Goal: Information Seeking & Learning: Learn about a topic

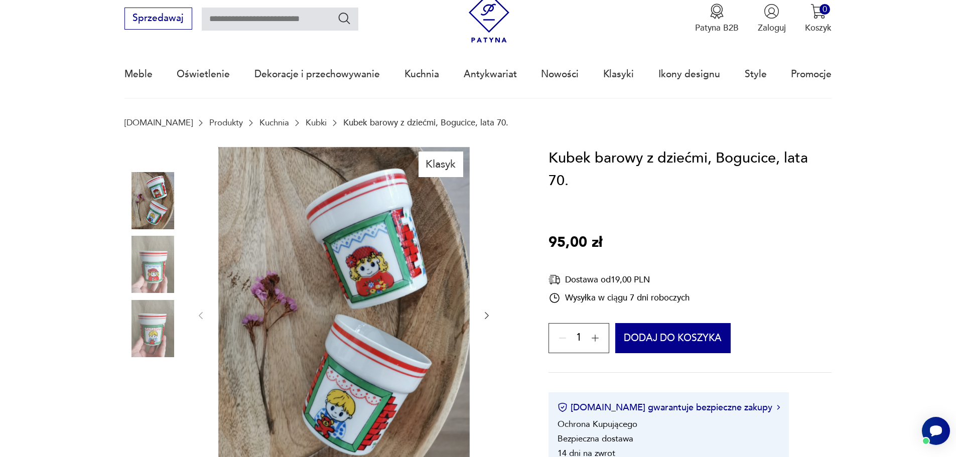
scroll to position [50, 0]
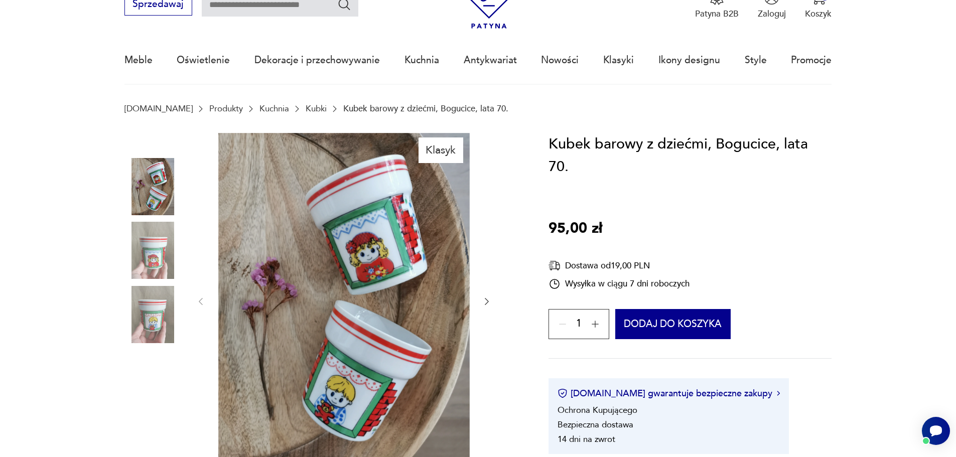
click at [485, 306] on icon "button" at bounding box center [487, 302] width 10 height 10
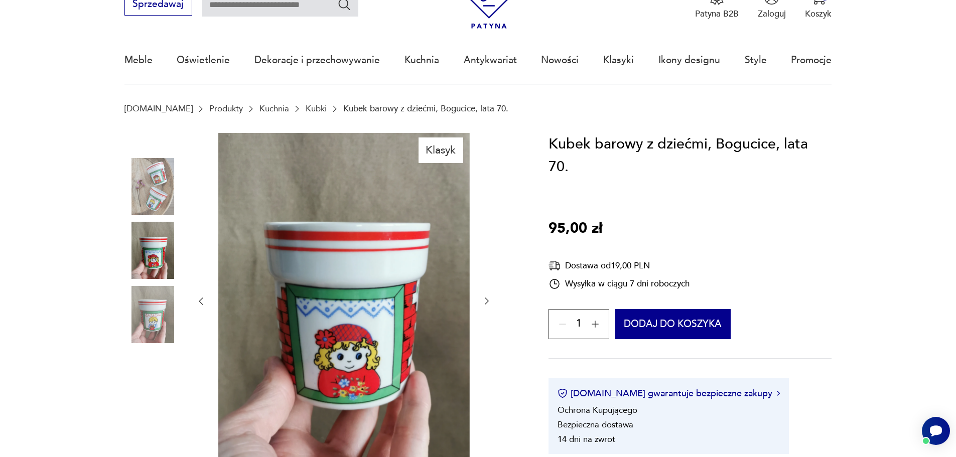
click at [485, 306] on icon "button" at bounding box center [487, 301] width 10 height 10
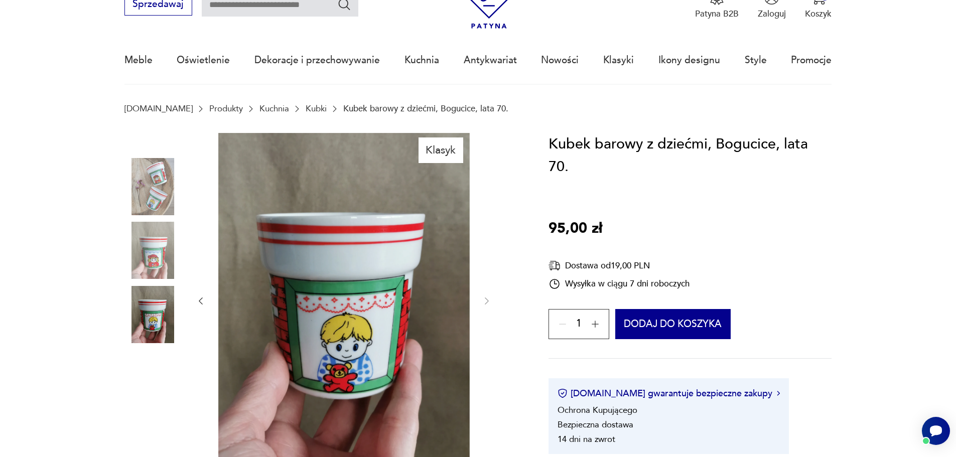
click at [481, 299] on div at bounding box center [344, 301] width 296 height 337
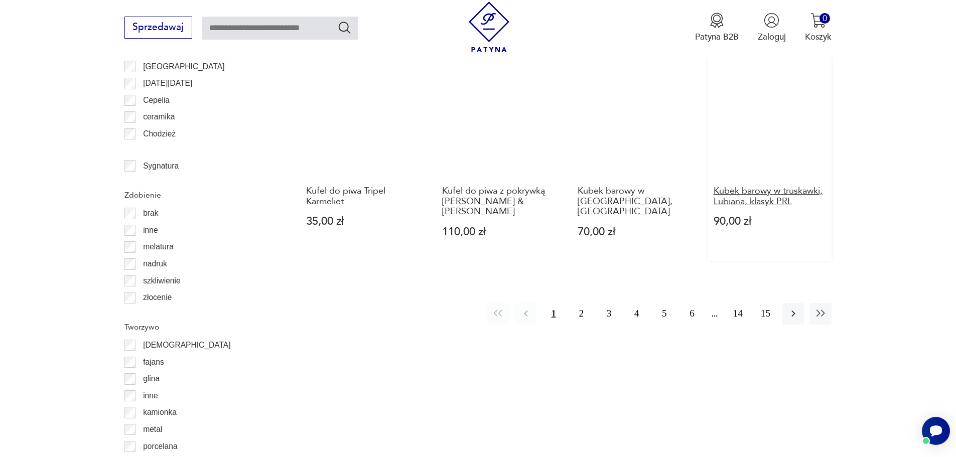
scroll to position [1238, 0]
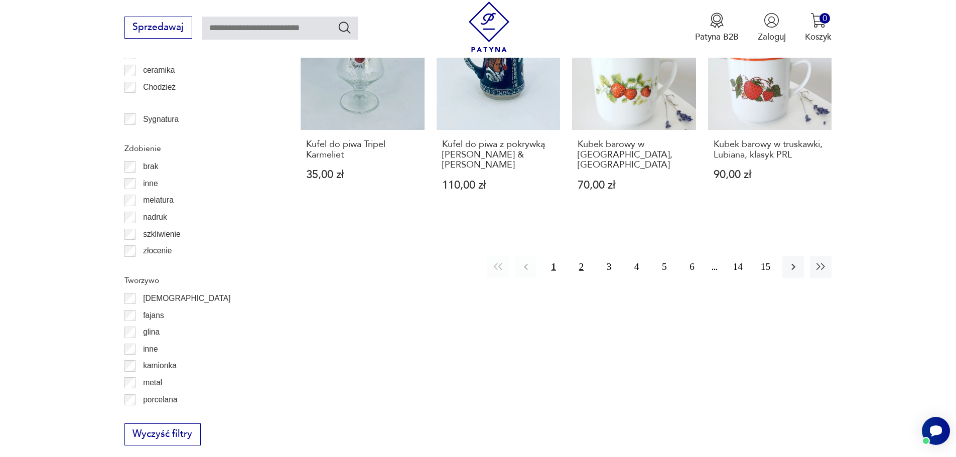
click at [576, 256] on button "2" at bounding box center [582, 267] width 22 height 22
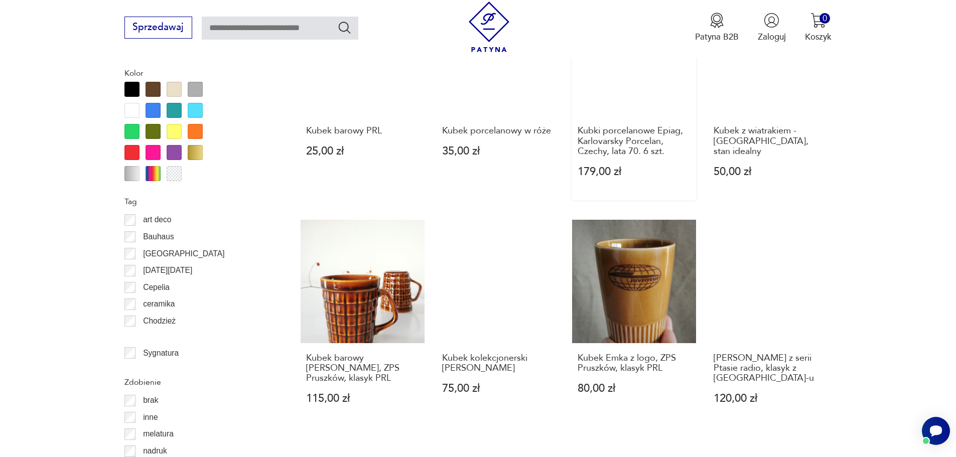
scroll to position [1037, 0]
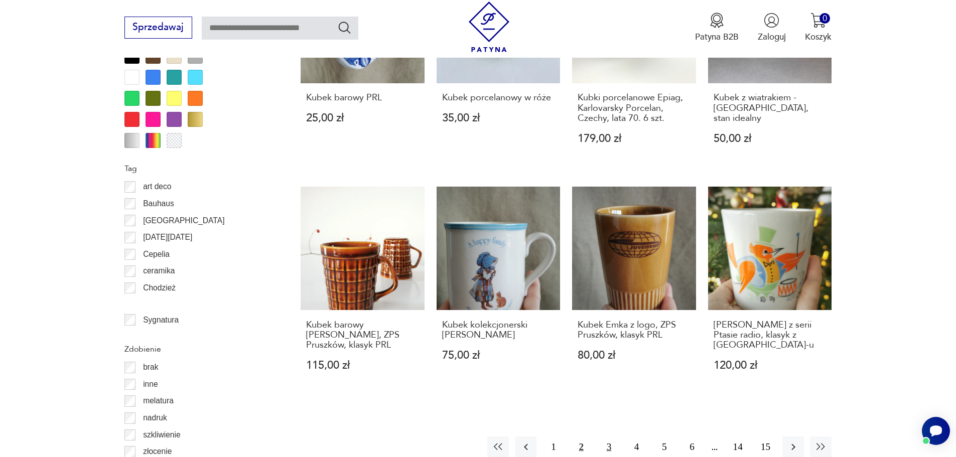
click at [606, 437] on button "3" at bounding box center [609, 448] width 22 height 22
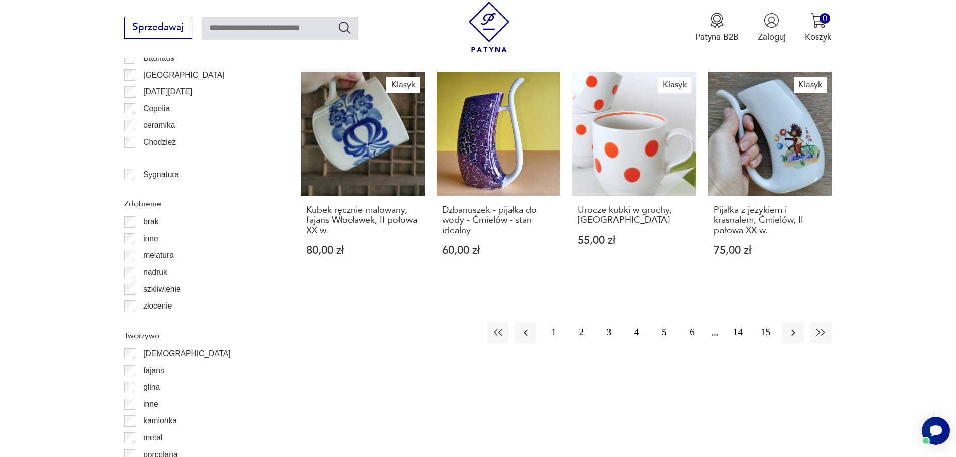
scroll to position [1238, 0]
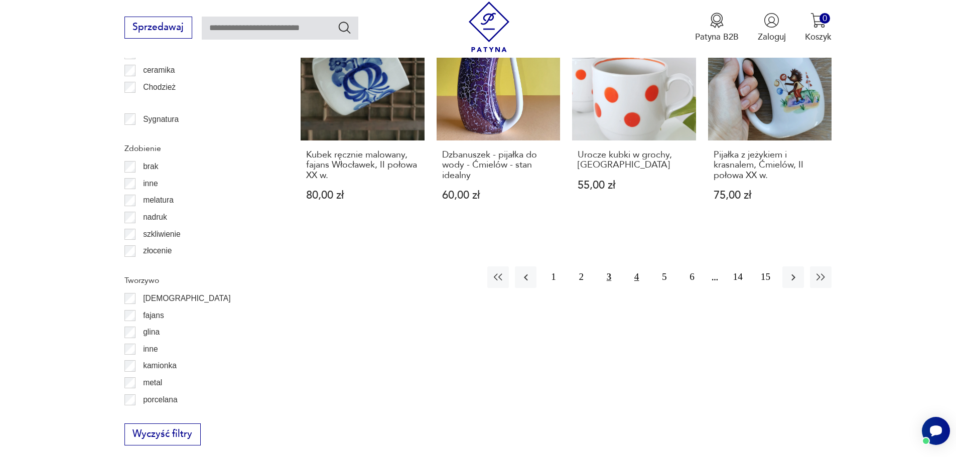
click at [635, 267] on button "4" at bounding box center [637, 278] width 22 height 22
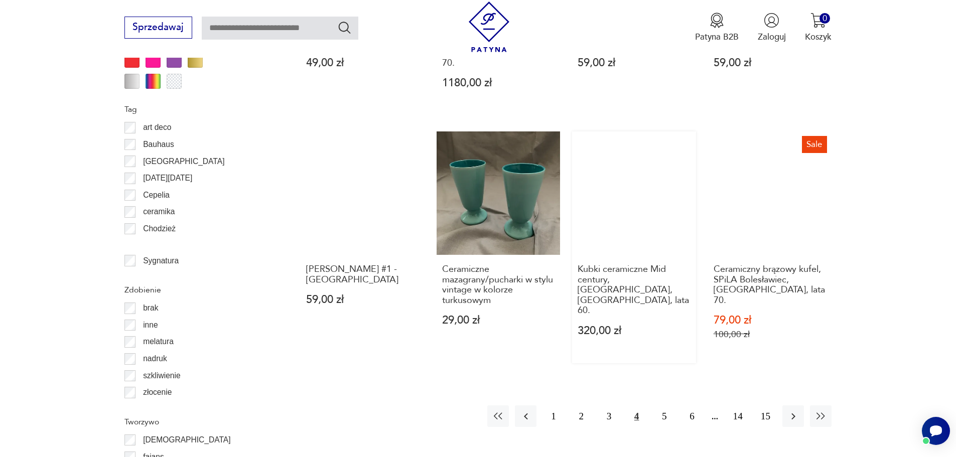
scroll to position [1137, 0]
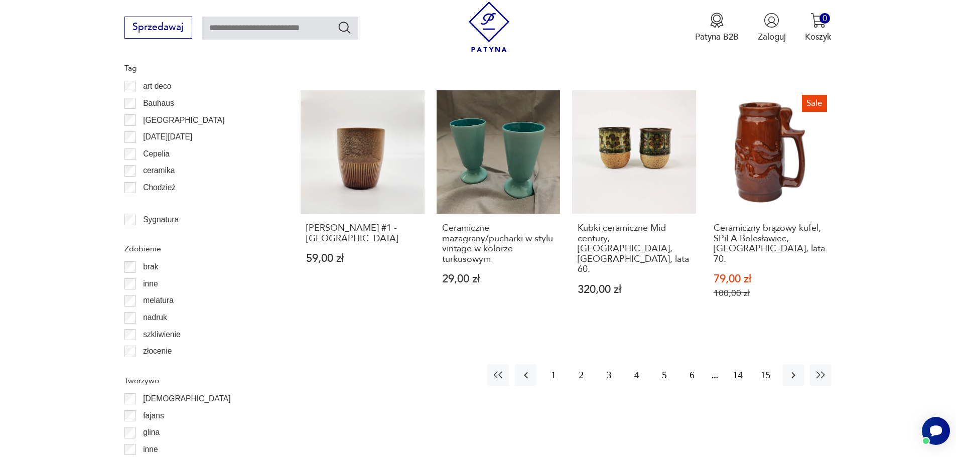
click at [661, 364] on button "5" at bounding box center [664, 375] width 22 height 22
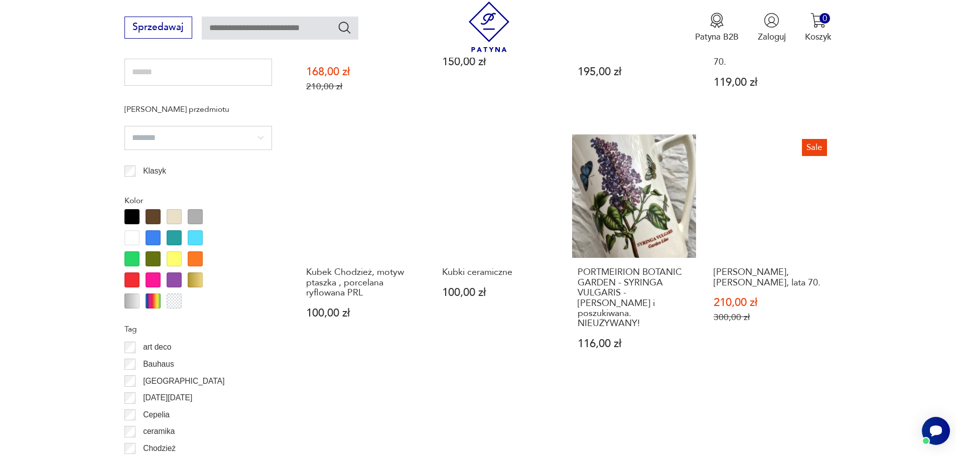
scroll to position [987, 0]
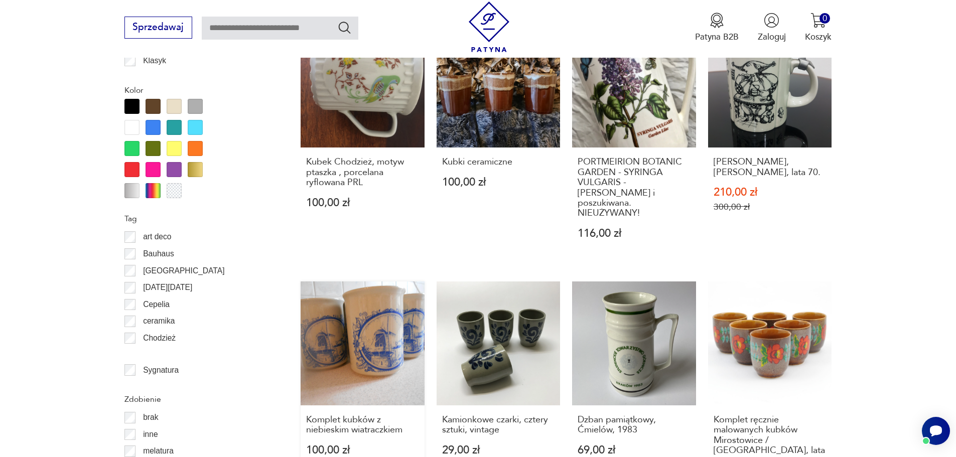
click at [355, 287] on link "Komplet kubków z niebieskim wiatraczkiem 100,00 zł" at bounding box center [363, 396] width 124 height 228
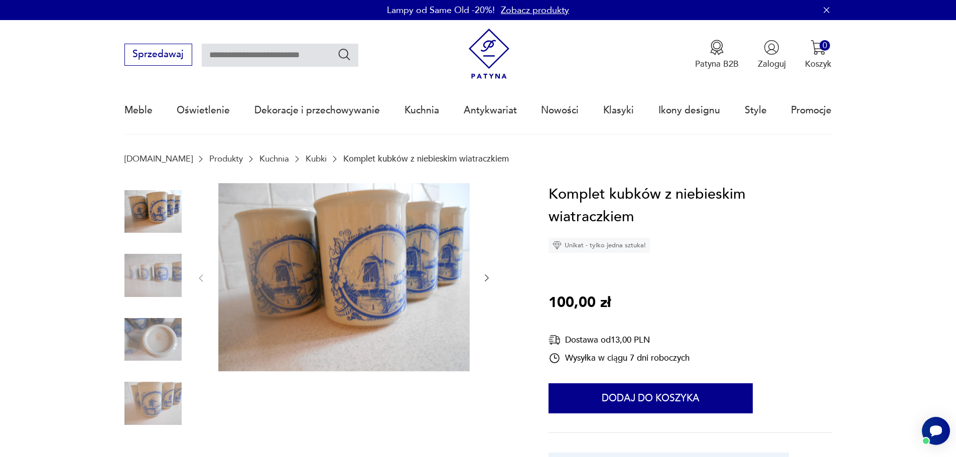
click at [487, 274] on icon "button" at bounding box center [487, 278] width 10 height 10
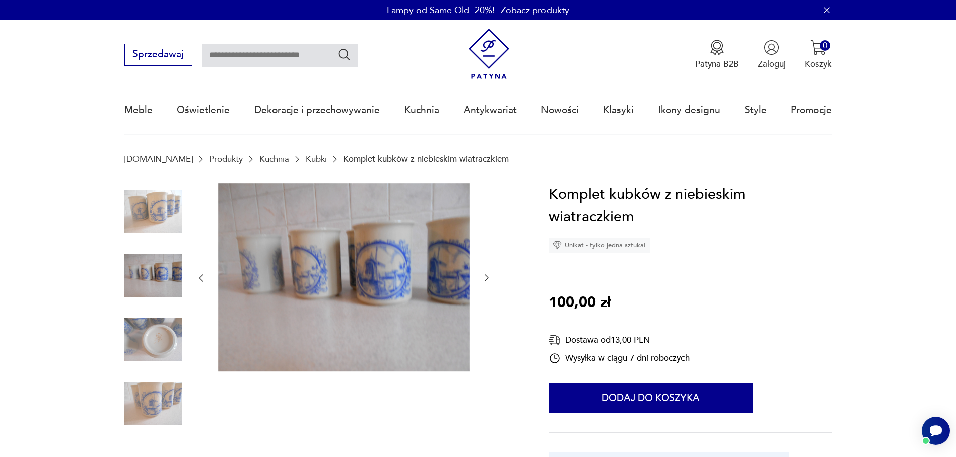
click at [487, 274] on icon "button" at bounding box center [487, 278] width 10 height 10
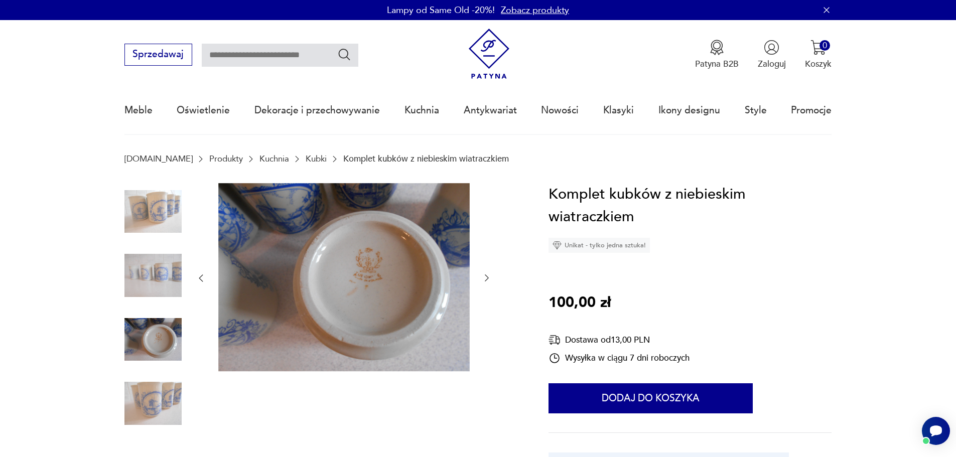
click at [486, 274] on icon "button" at bounding box center [487, 278] width 10 height 10
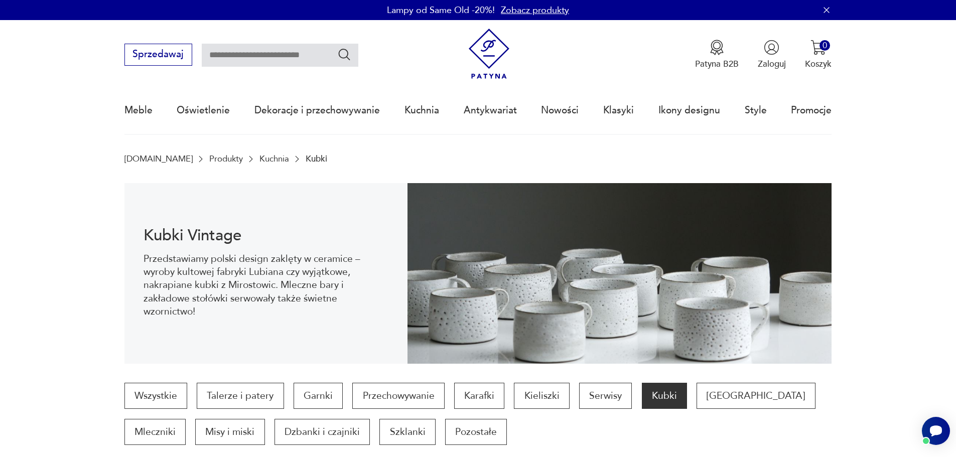
scroll to position [1097, 0]
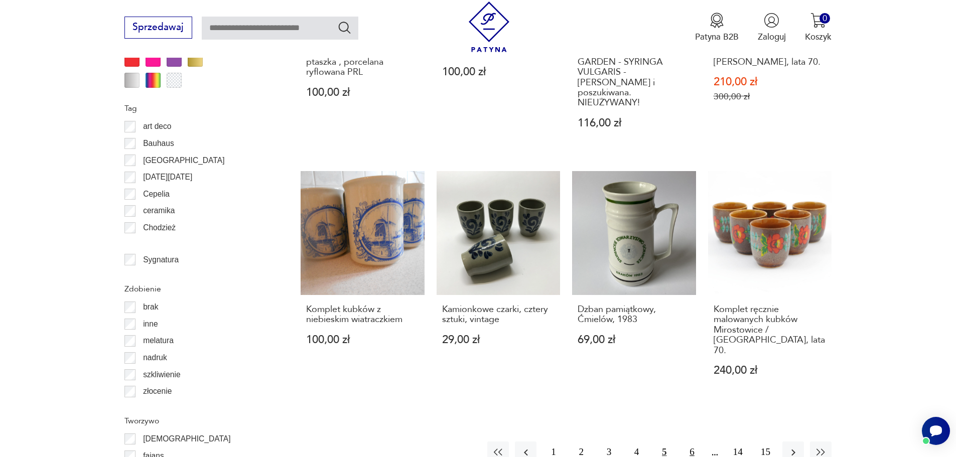
click at [691, 442] on button "6" at bounding box center [692, 453] width 22 height 22
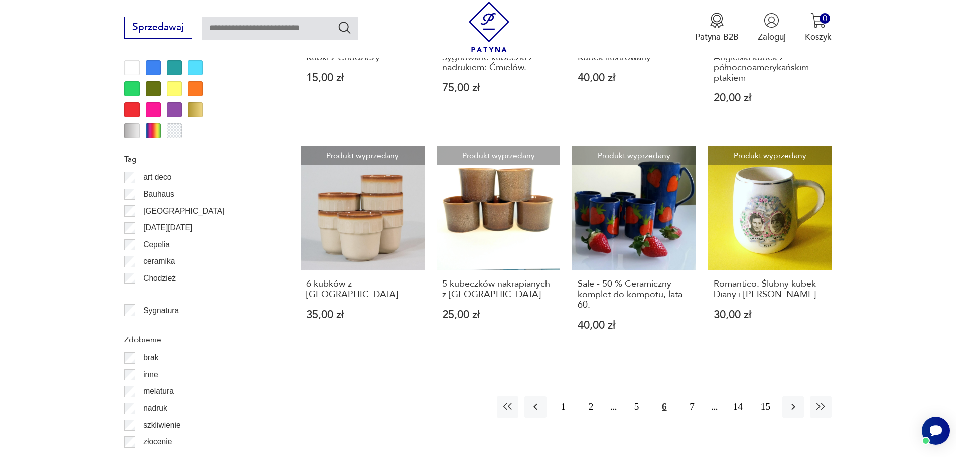
scroll to position [1238, 0]
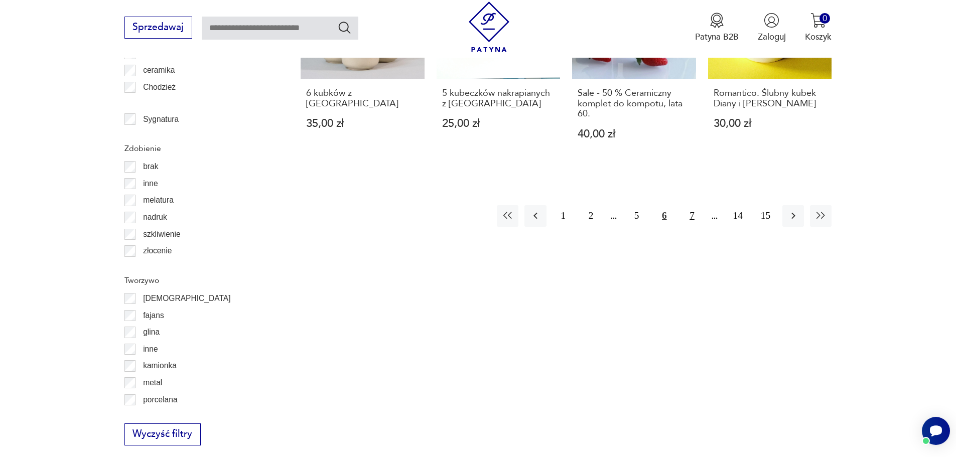
click at [697, 210] on button "7" at bounding box center [692, 216] width 22 height 22
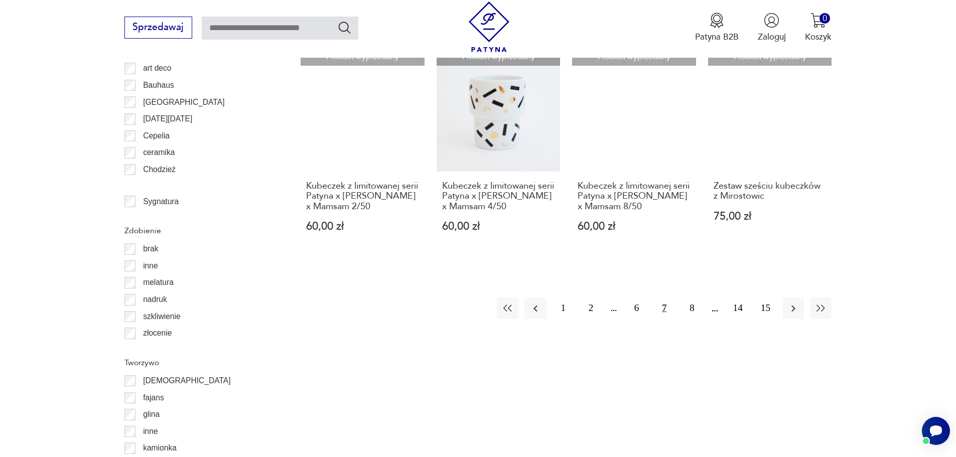
scroll to position [1238, 0]
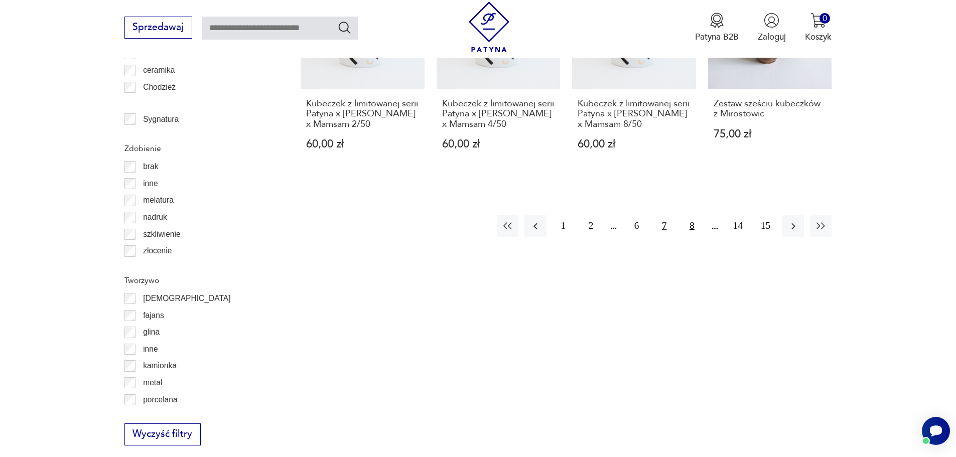
click at [693, 228] on button "8" at bounding box center [692, 226] width 22 height 22
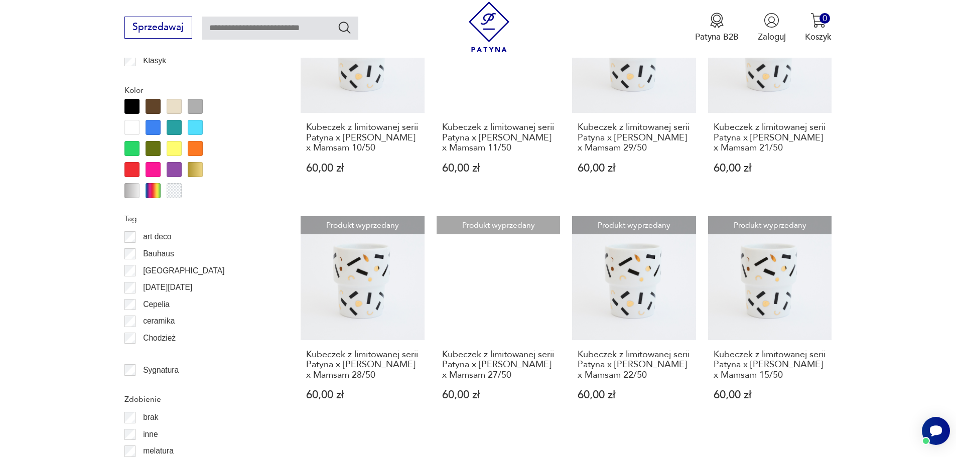
scroll to position [1338, 0]
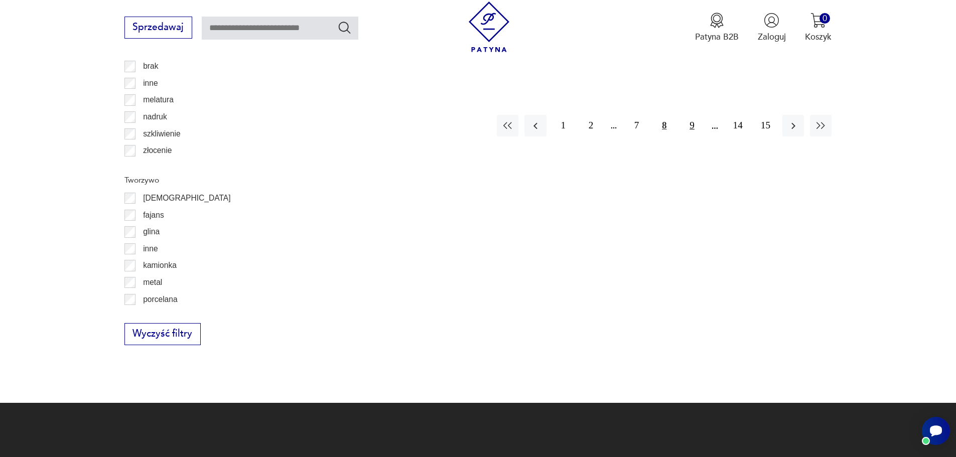
click at [689, 137] on button "9" at bounding box center [692, 126] width 22 height 22
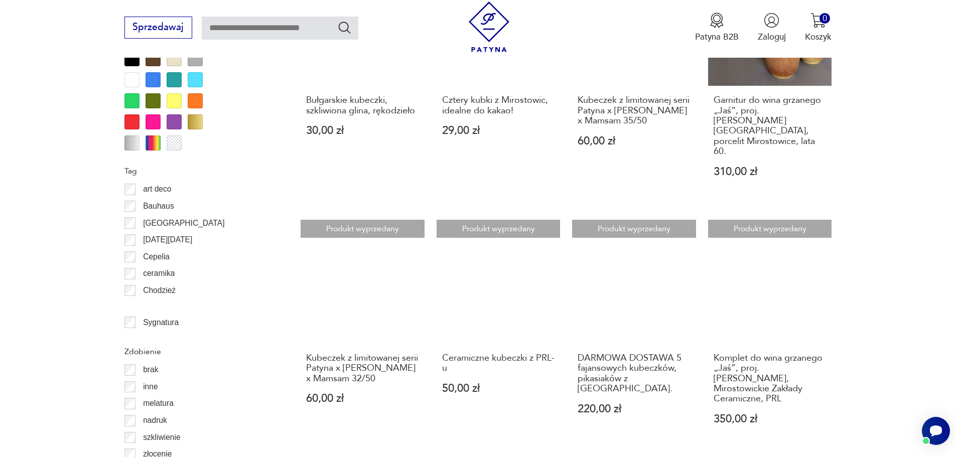
scroll to position [1137, 0]
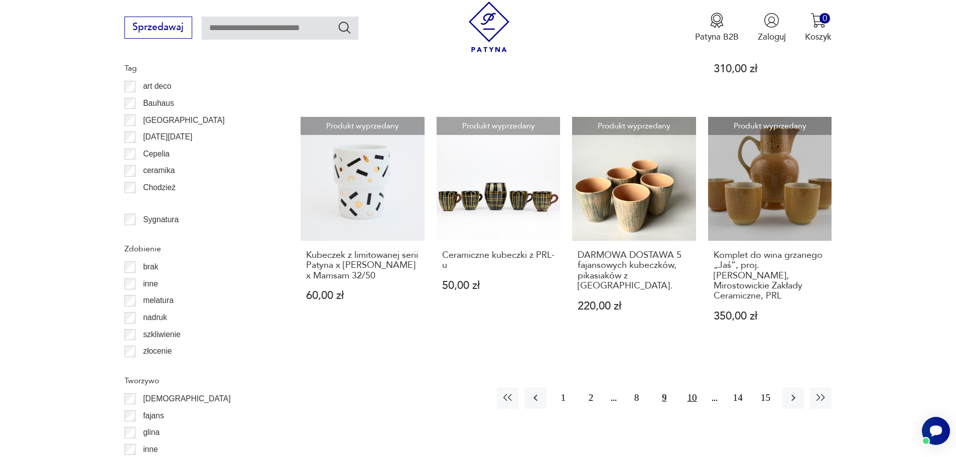
click at [695, 387] on button "10" at bounding box center [692, 398] width 22 height 22
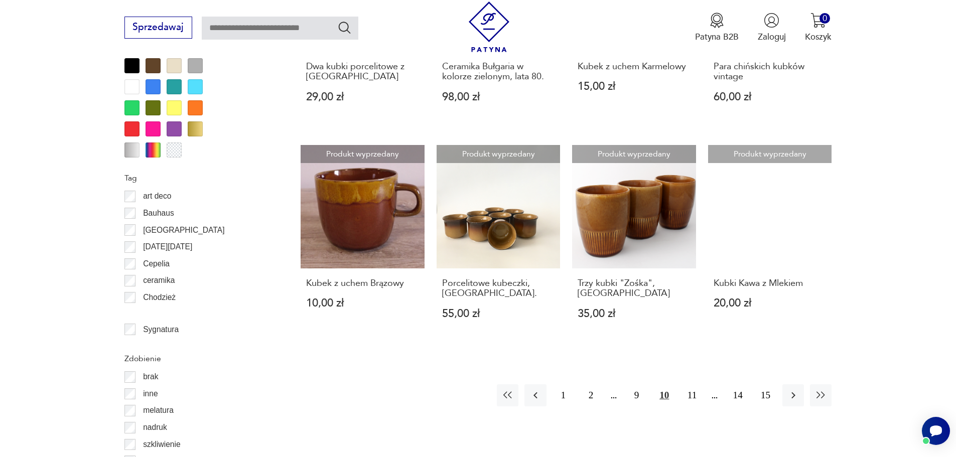
scroll to position [1187, 0]
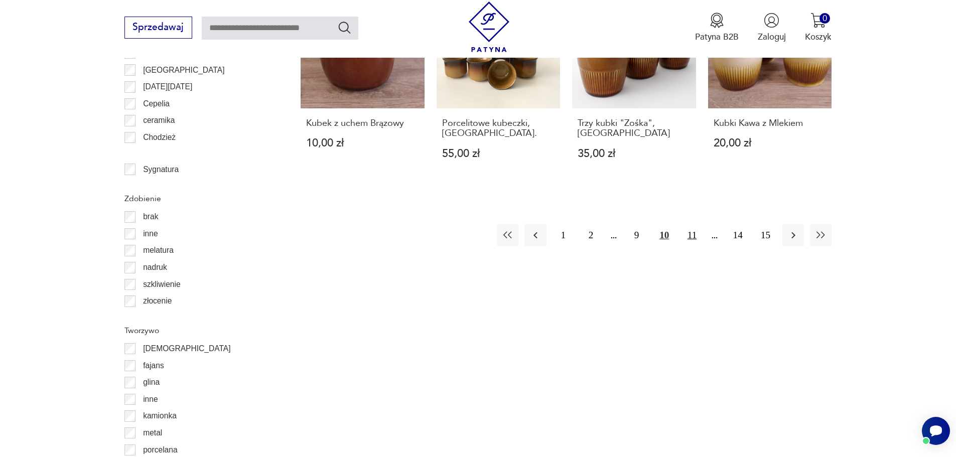
click at [687, 237] on button "11" at bounding box center [692, 235] width 22 height 22
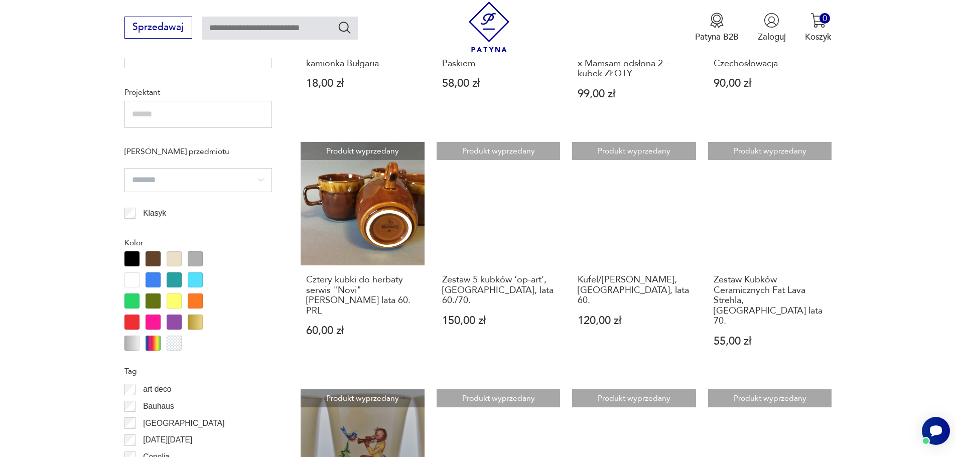
scroll to position [987, 0]
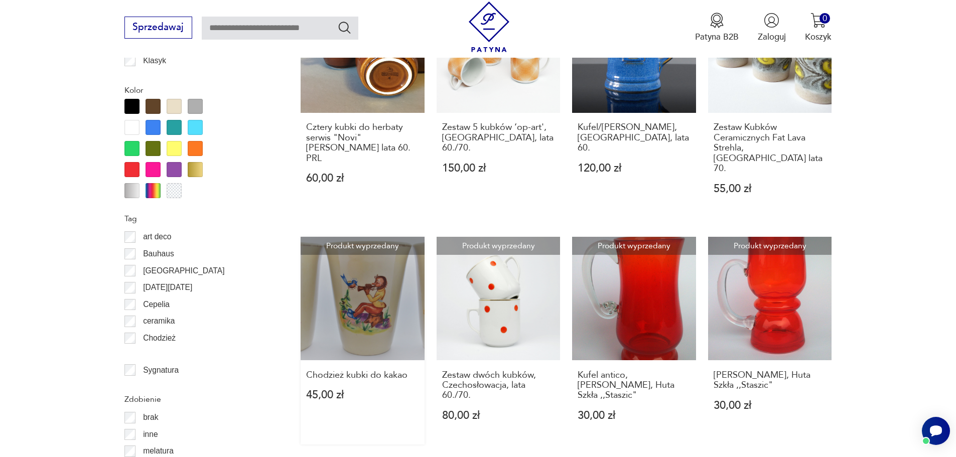
click at [345, 285] on link "Produkt wyprzedany Chodzież kubki do kakao 45,00 zł" at bounding box center [363, 341] width 124 height 208
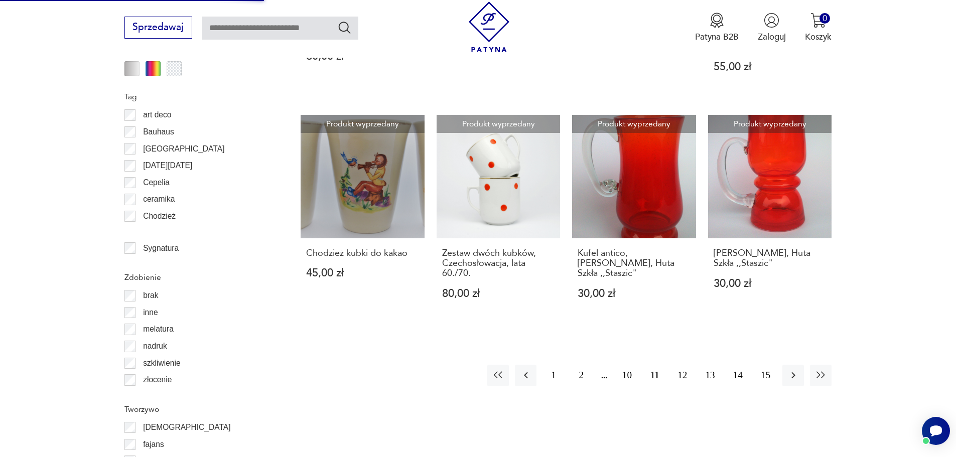
scroll to position [1205, 0]
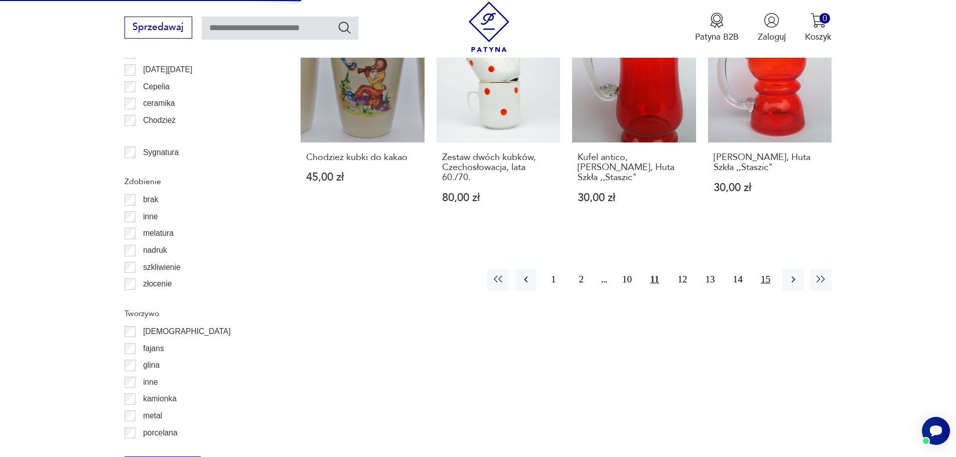
click at [772, 269] on button "15" at bounding box center [766, 280] width 22 height 22
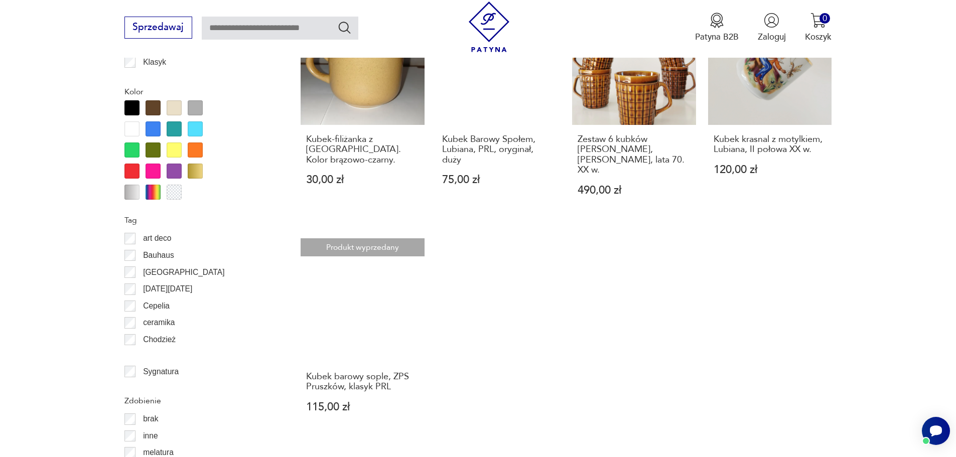
scroll to position [1137, 0]
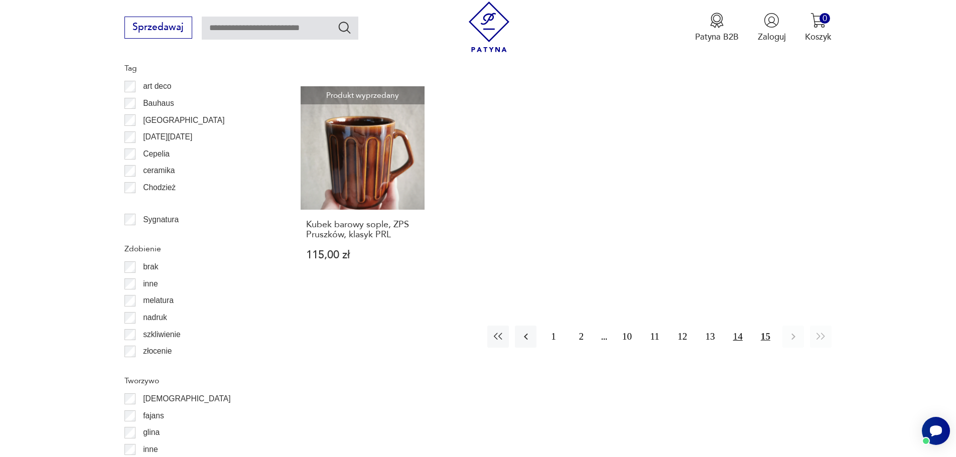
click at [747, 326] on button "14" at bounding box center [738, 337] width 22 height 22
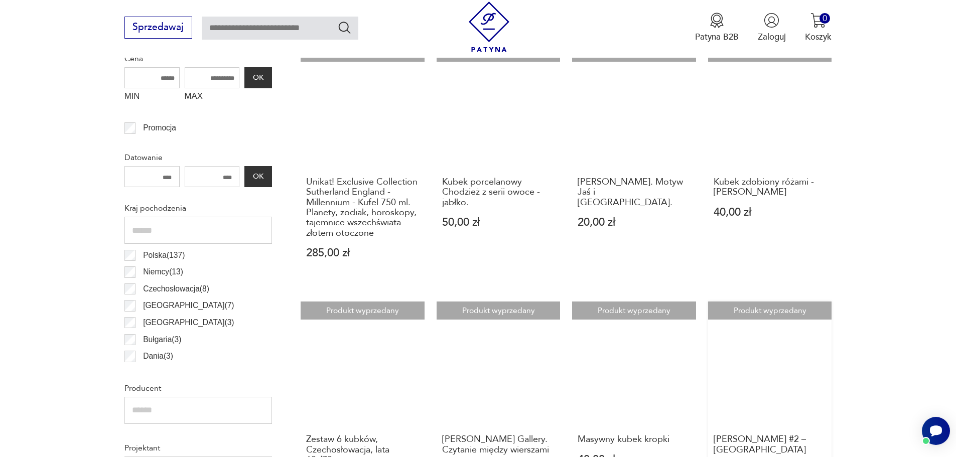
scroll to position [635, 0]
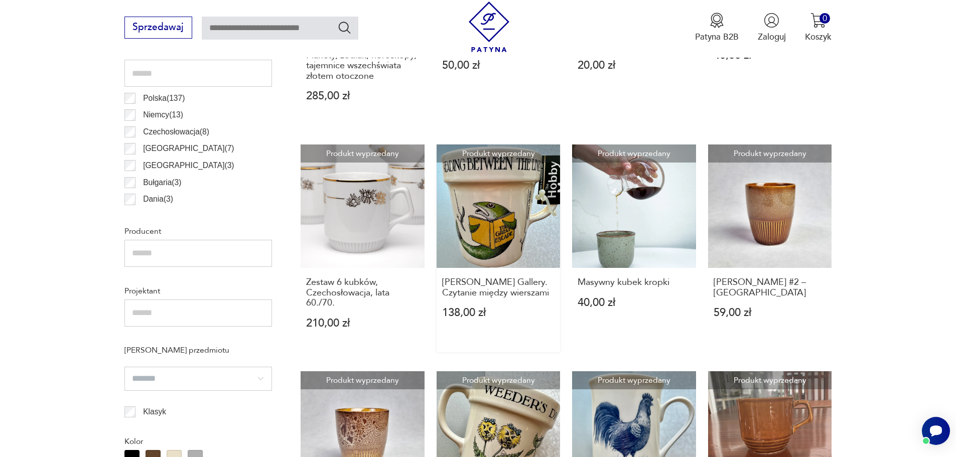
click at [500, 228] on link "Produkt wyprzedany Simon Drew Gallery. Czytanie między wierszami 138,00 zł" at bounding box center [499, 249] width 124 height 208
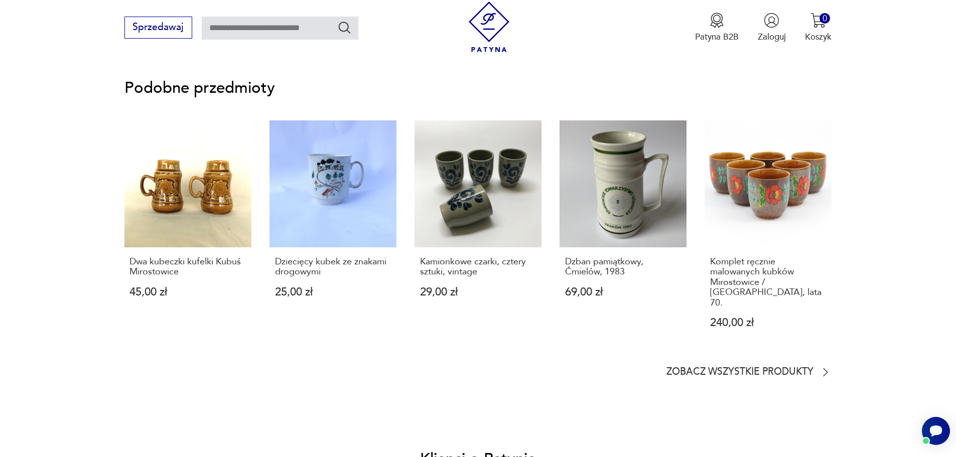
scroll to position [602, 0]
